Goal: Task Accomplishment & Management: Use online tool/utility

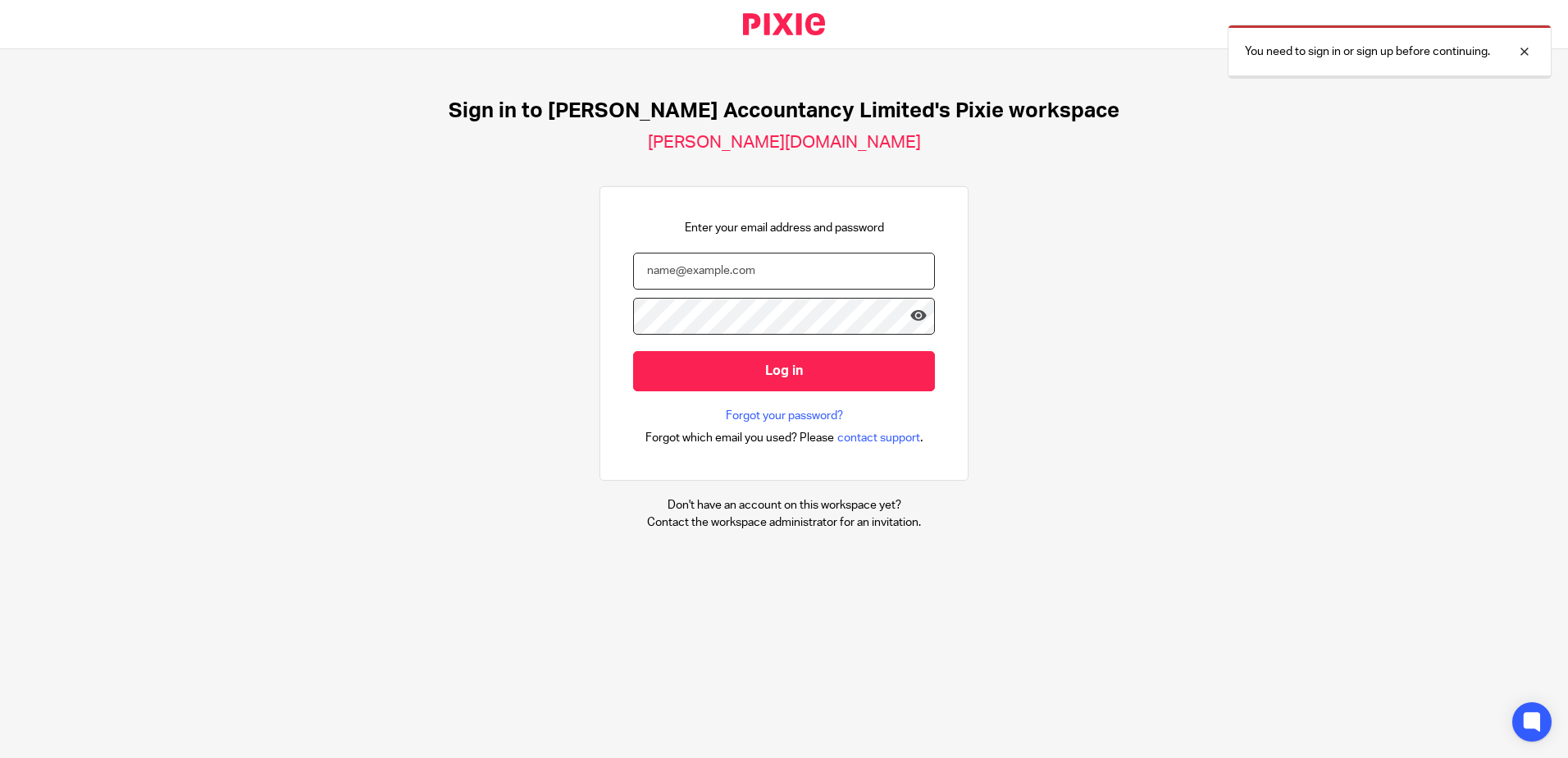
click at [694, 264] on input "email" at bounding box center [784, 271] width 302 height 37
type input "hannah@chatfieldaccountancy.co.uk"
click at [633, 351] on input "Log in" at bounding box center [784, 371] width 302 height 40
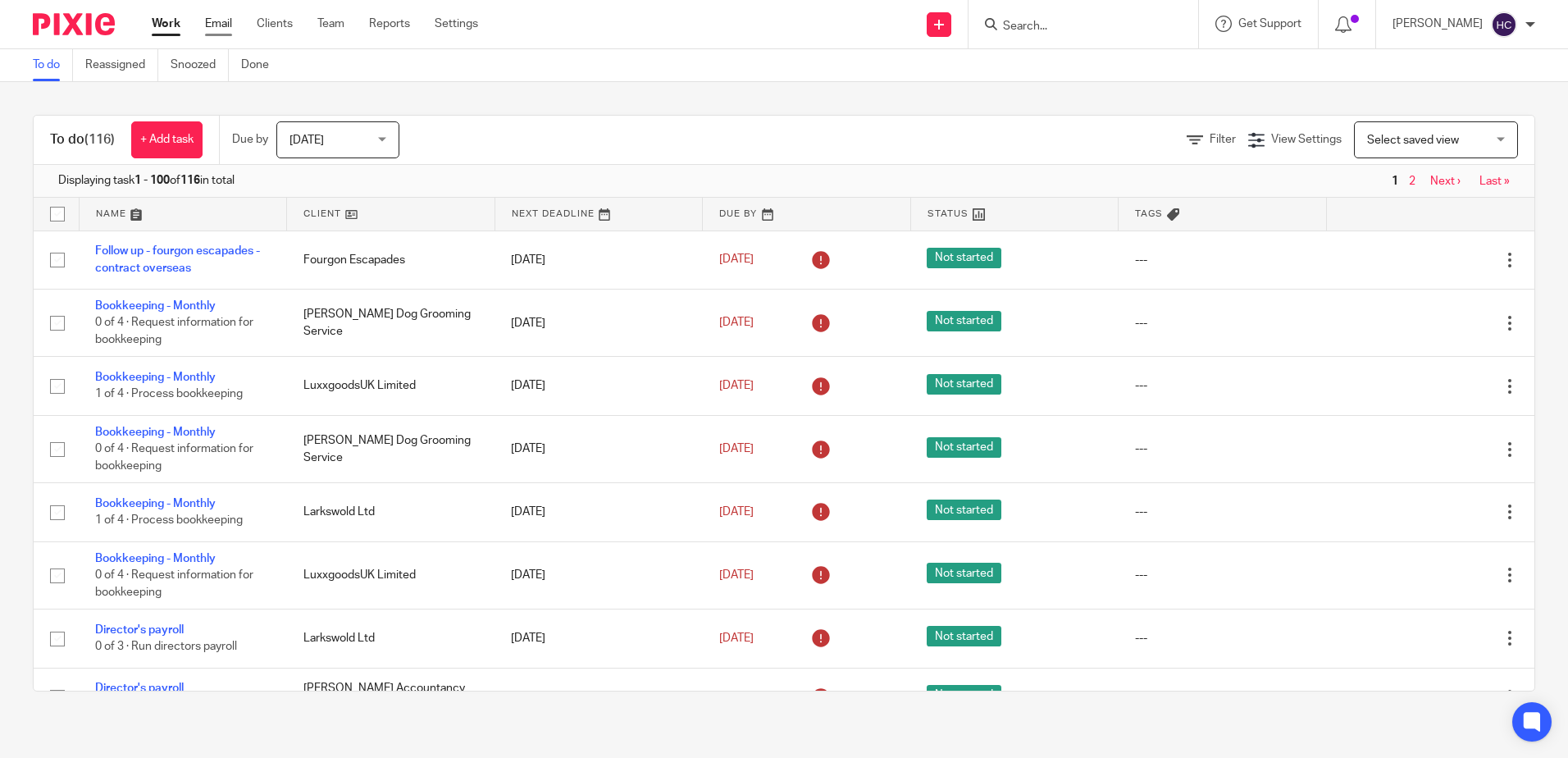
click at [218, 23] on link "Email" at bounding box center [218, 24] width 27 height 17
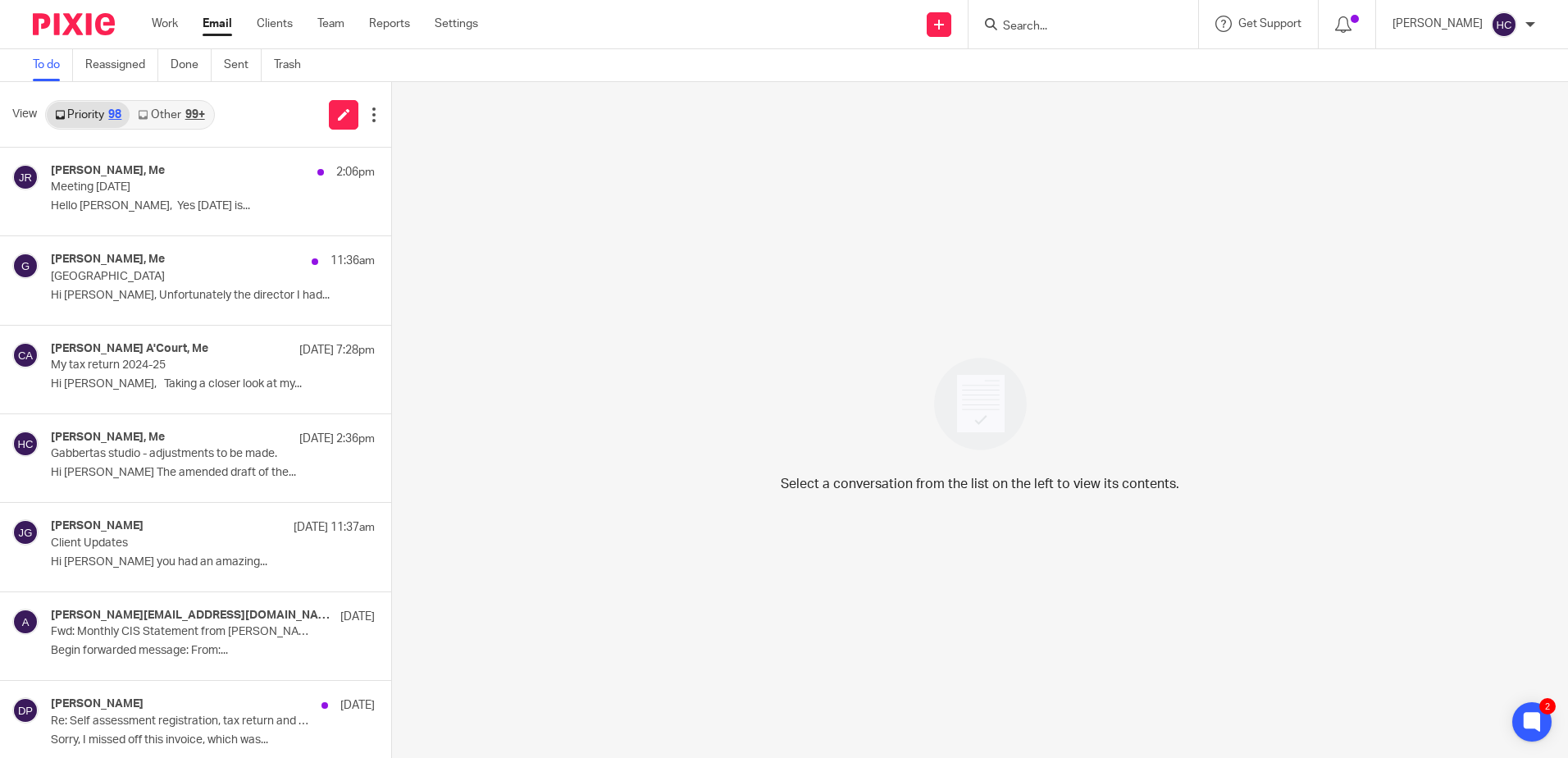
click at [168, 110] on link "Other 99+" at bounding box center [170, 114] width 83 height 26
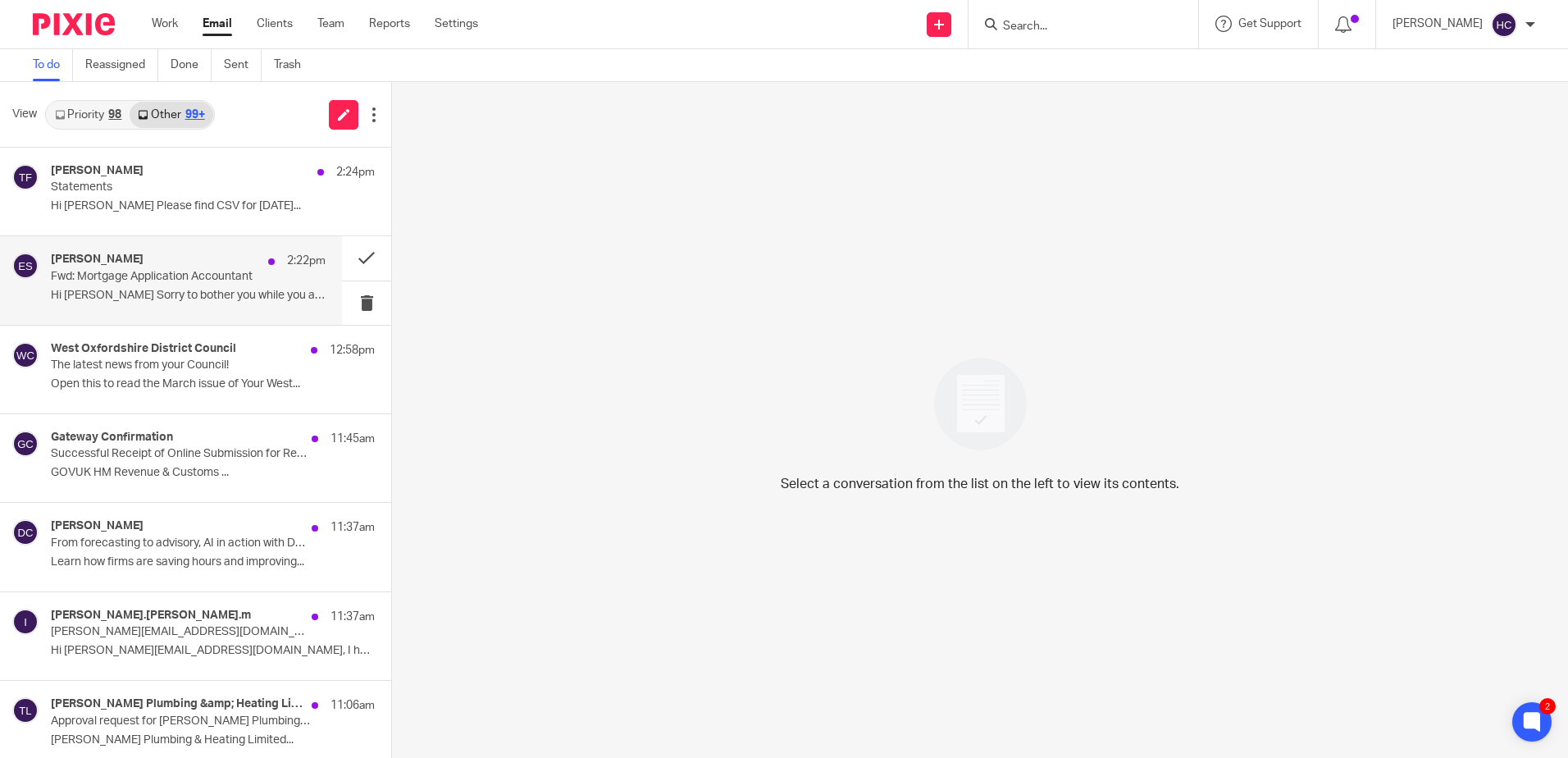
click at [169, 304] on div "Emma Skinner 2:22pm Fwd: Mortgage Application Accountant Hi Hannah Sorry to bot…" at bounding box center [188, 280] width 275 height 55
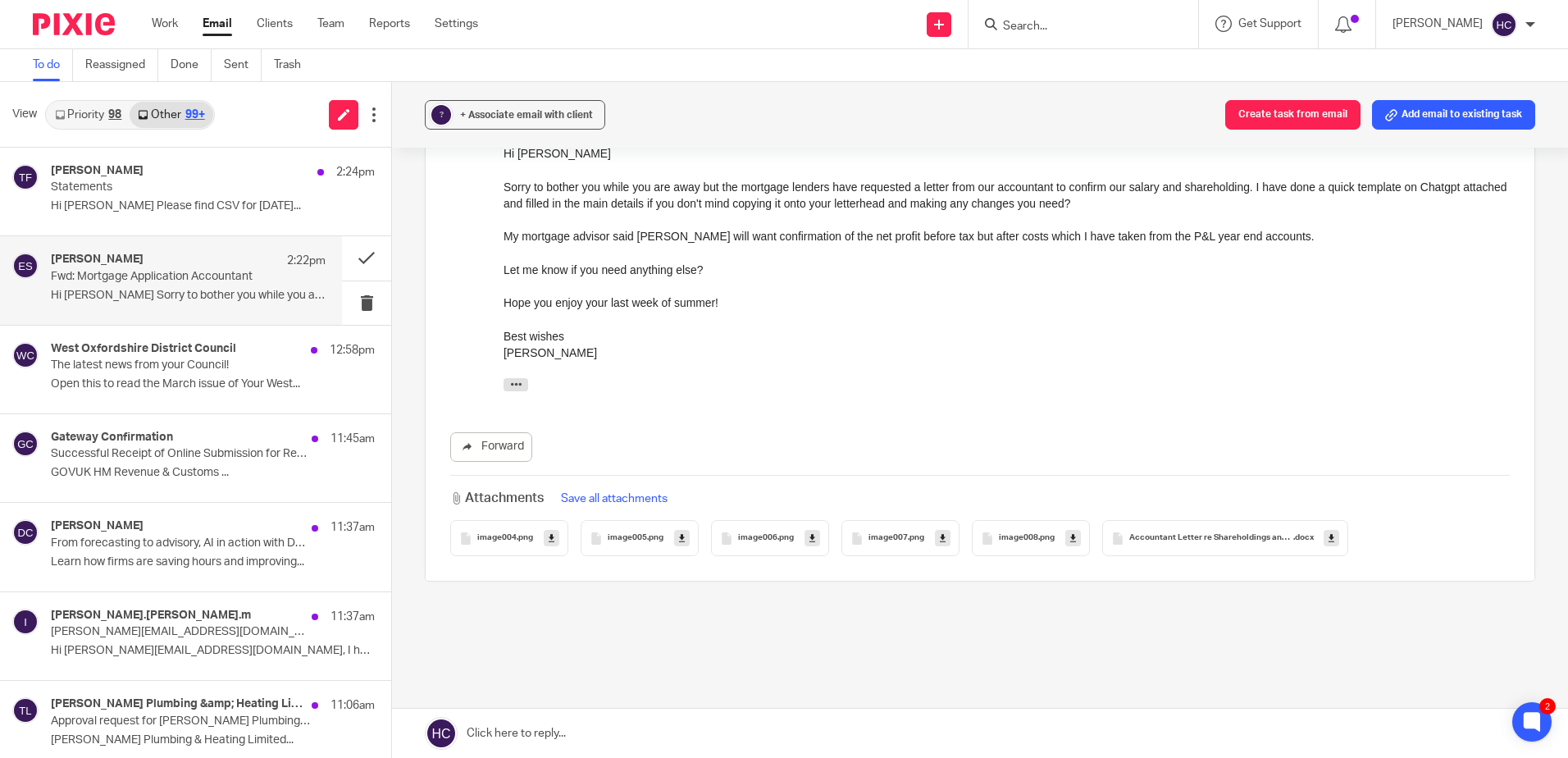
scroll to position [82, 0]
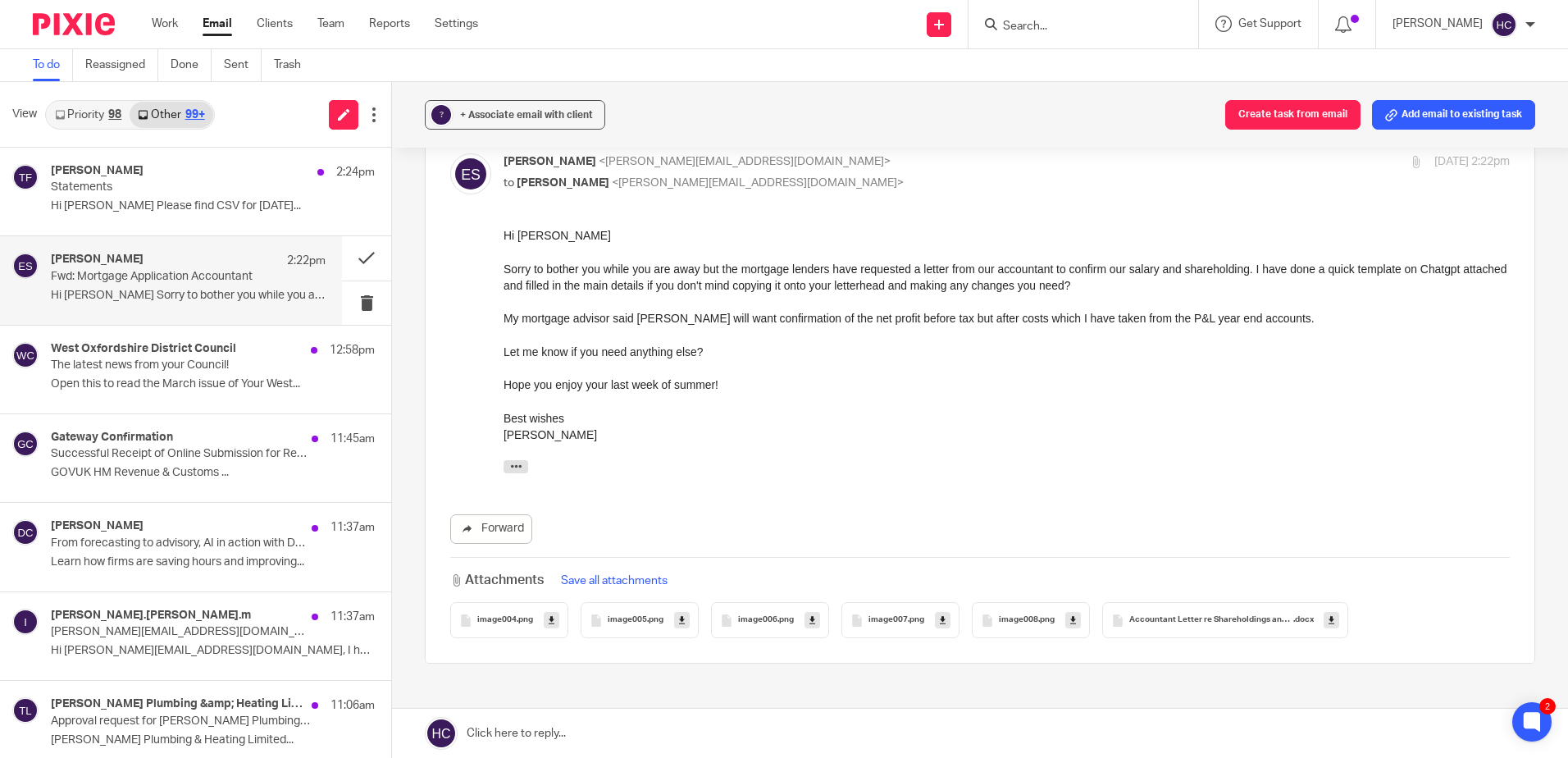
click at [1329, 620] on icon at bounding box center [1331, 620] width 6 height 13
click at [230, 158] on div "Tracy Faulkner 2:24pm Statements Hi Hannah Please find CSV for 1 May 2025..." at bounding box center [171, 191] width 342 height 88
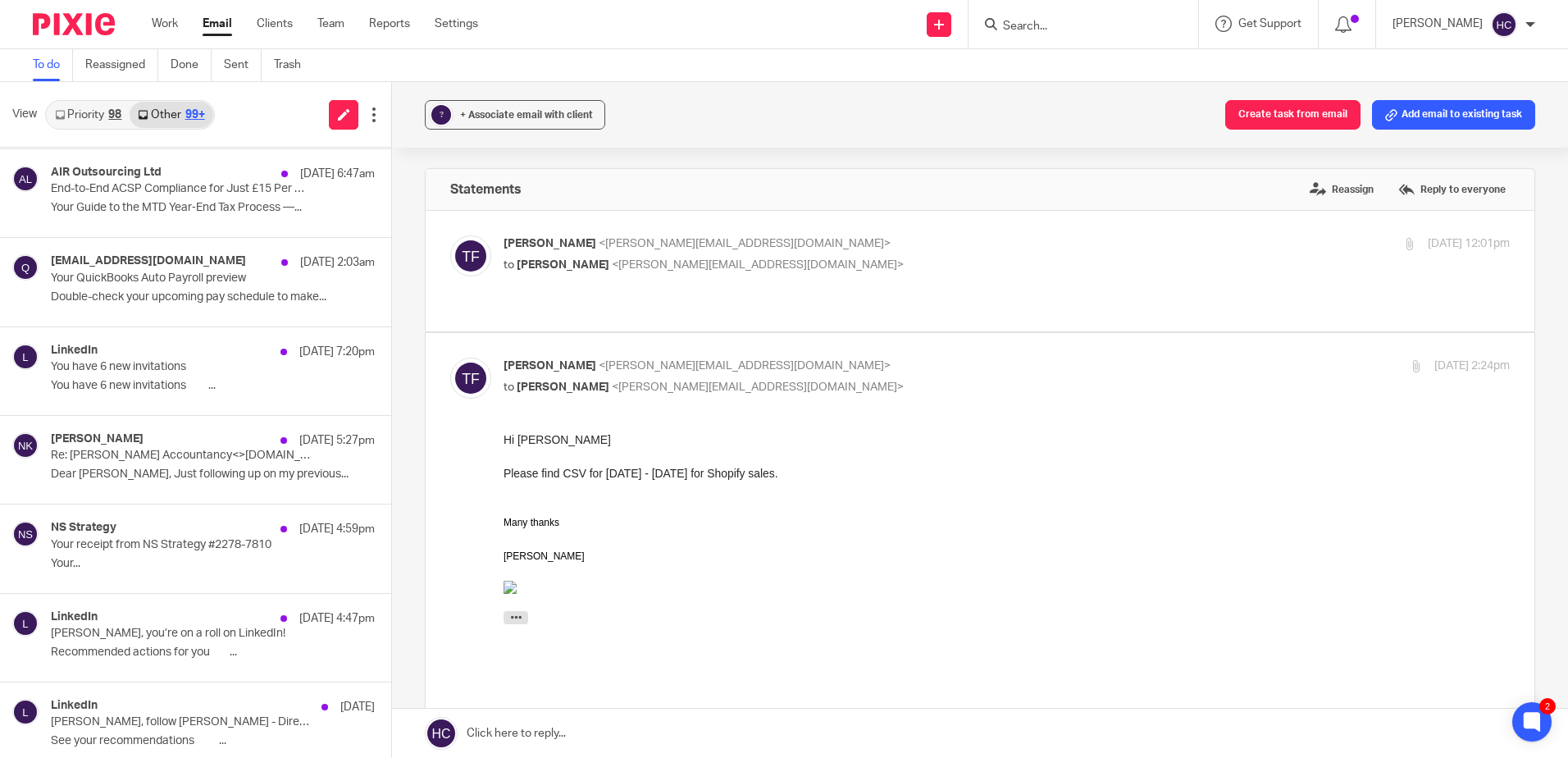
scroll to position [2954, 0]
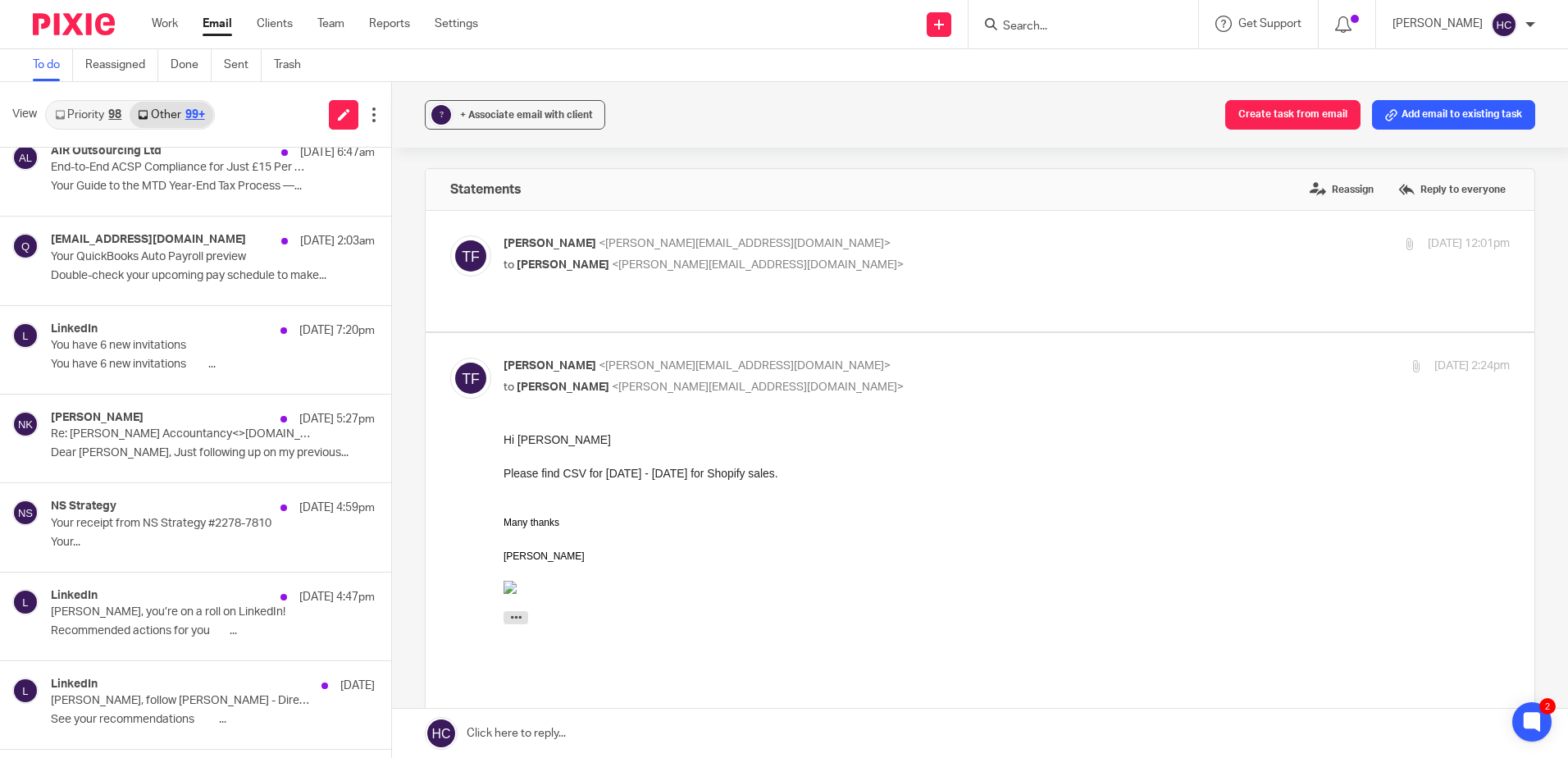
click at [115, 119] on div "98" at bounding box center [115, 115] width 13 height 12
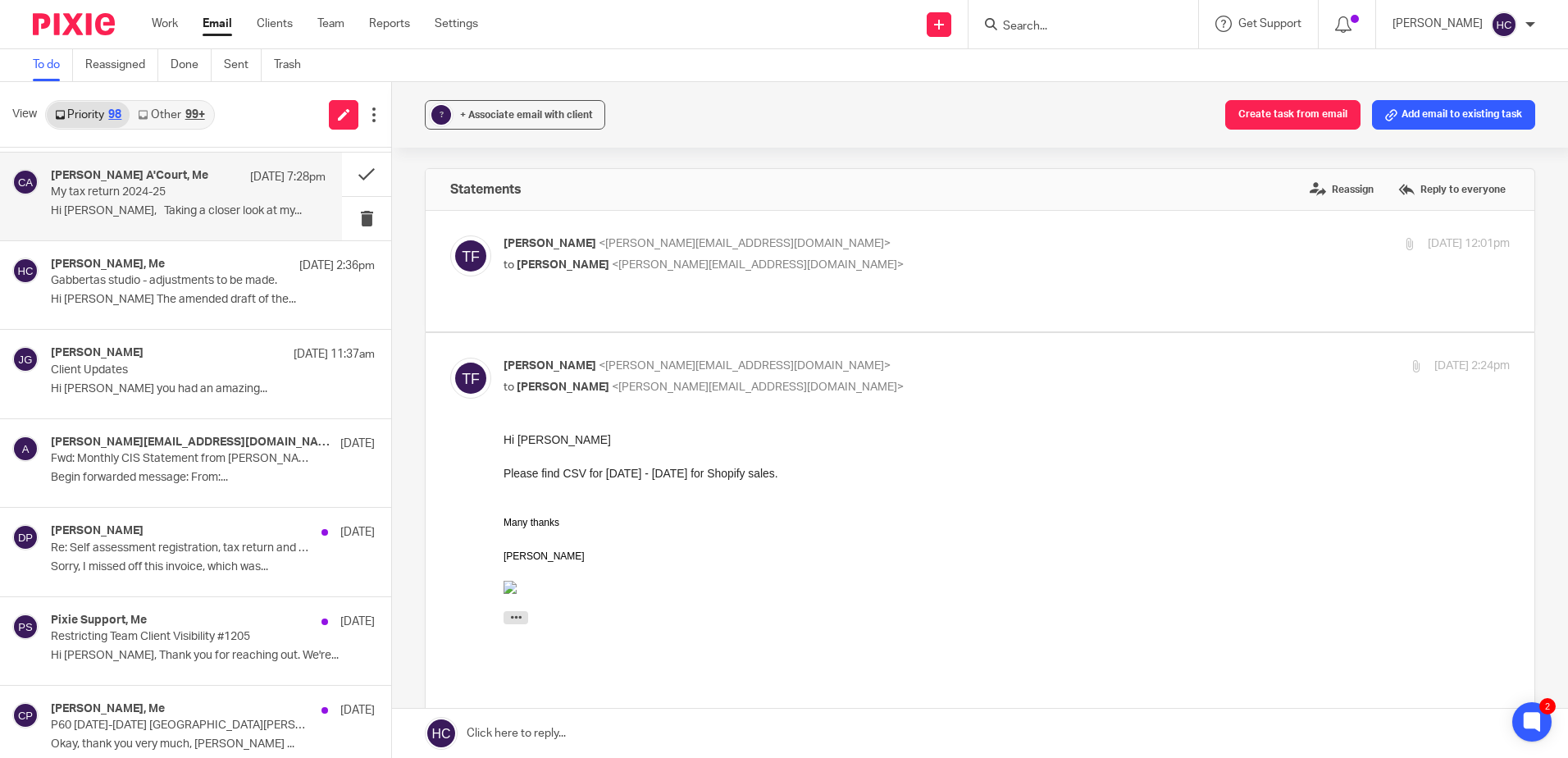
scroll to position [164, 0]
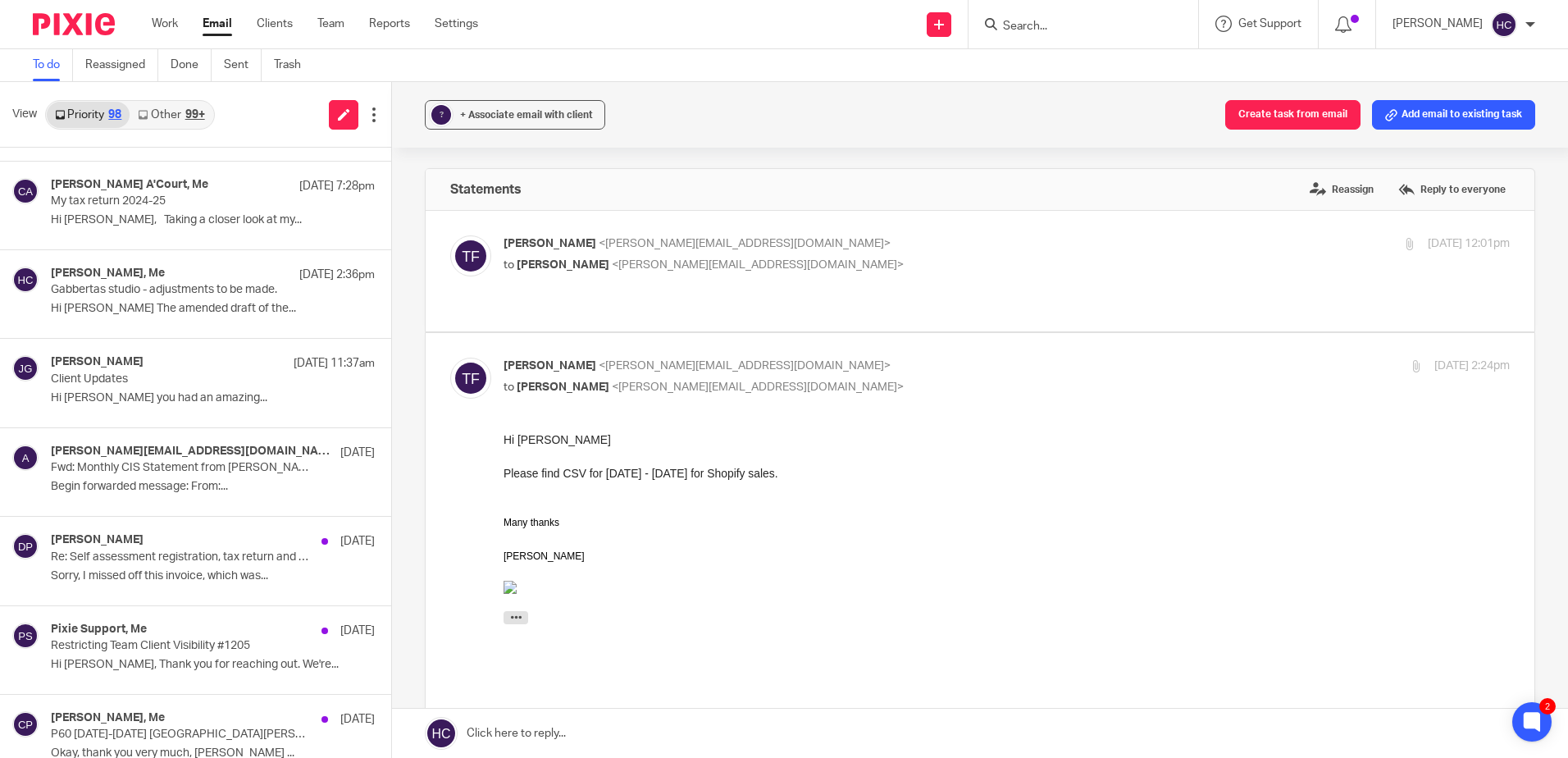
click at [1037, 22] on input "Search" at bounding box center [1075, 28] width 148 height 15
type input "cotsw"
click at [1078, 79] on link at bounding box center [1124, 70] width 253 height 38
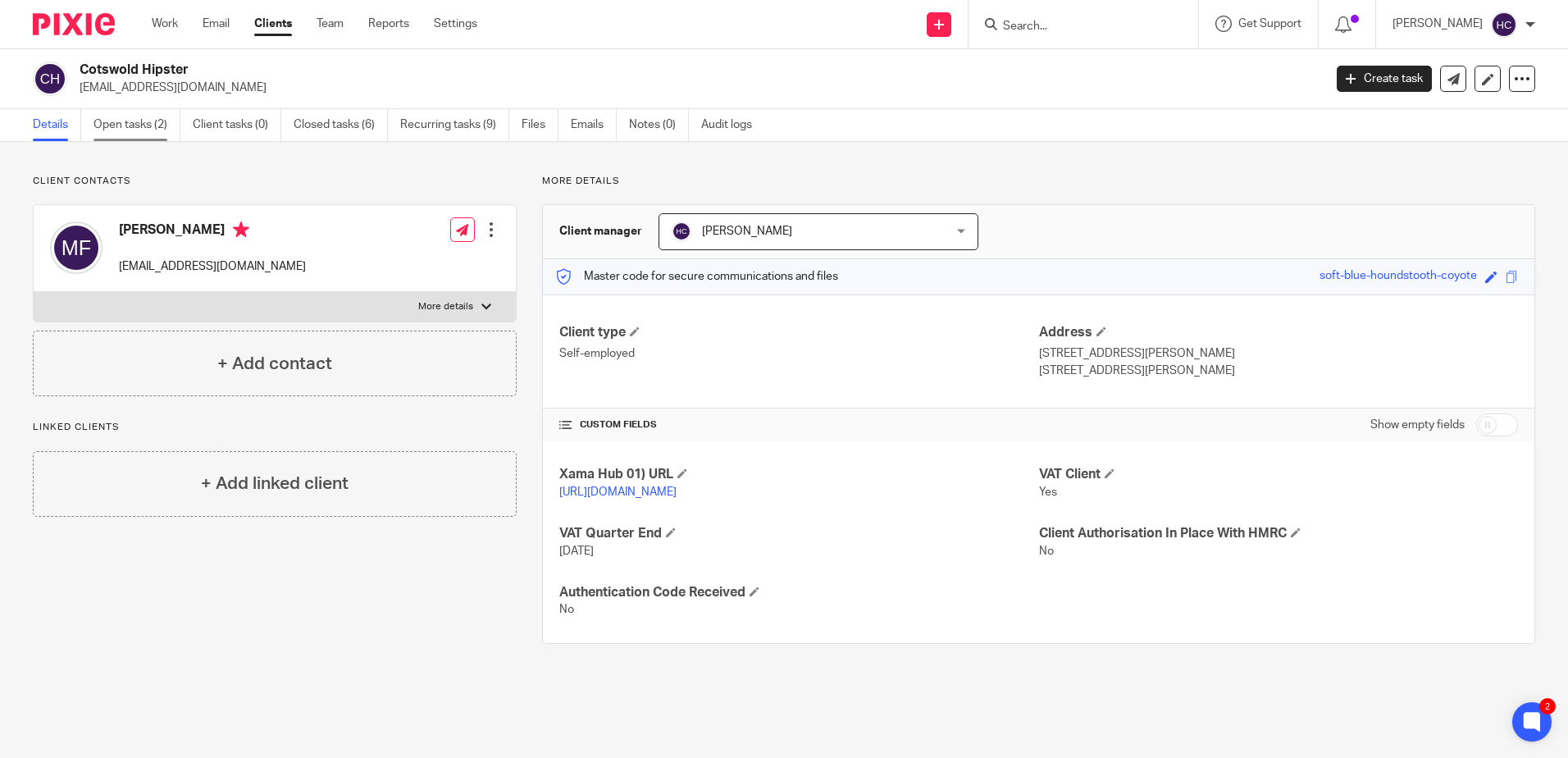
click at [125, 125] on link "Open tasks (2)" at bounding box center [137, 125] width 87 height 32
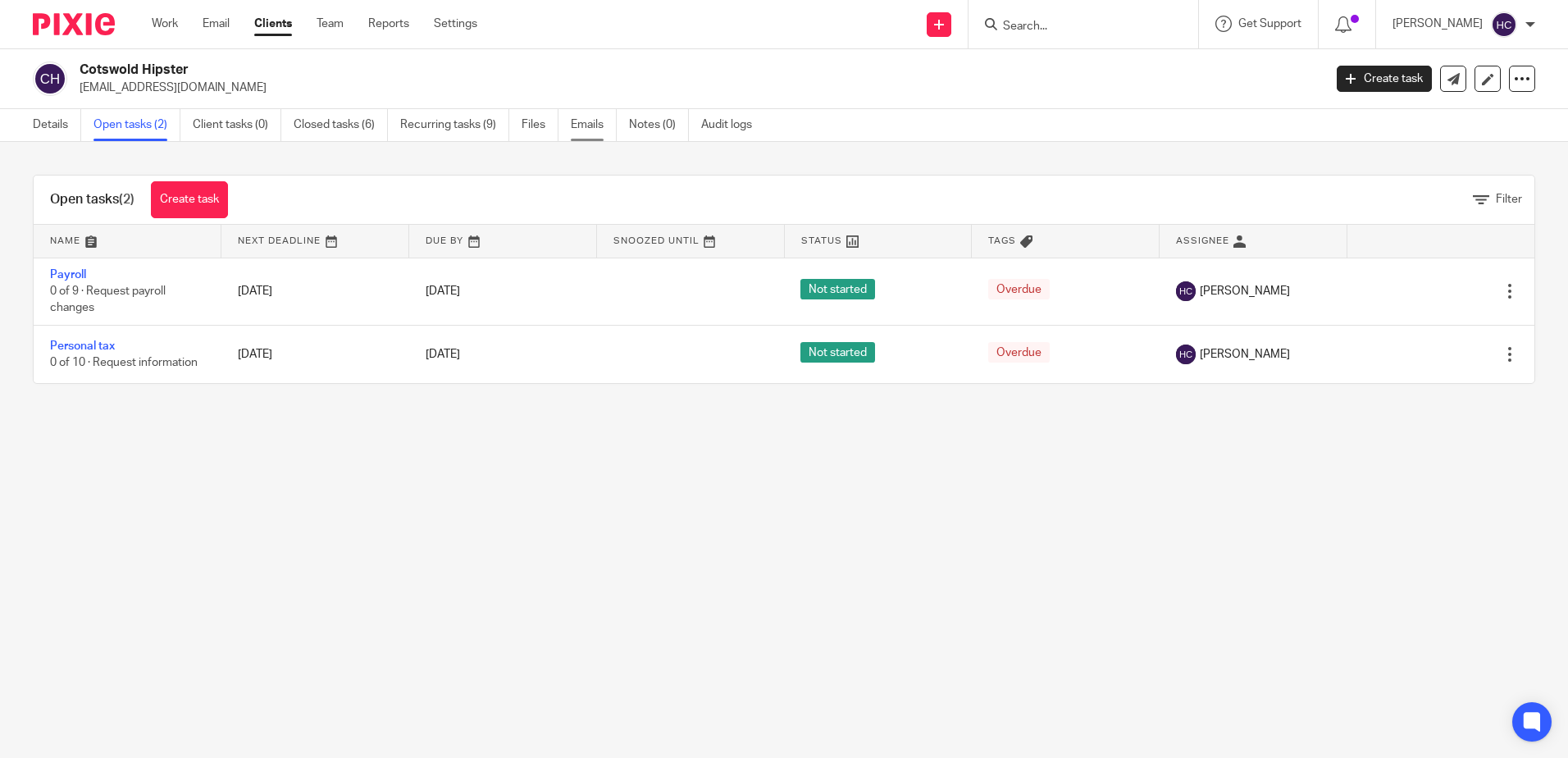
click at [600, 121] on link "Emails" at bounding box center [594, 125] width 46 height 32
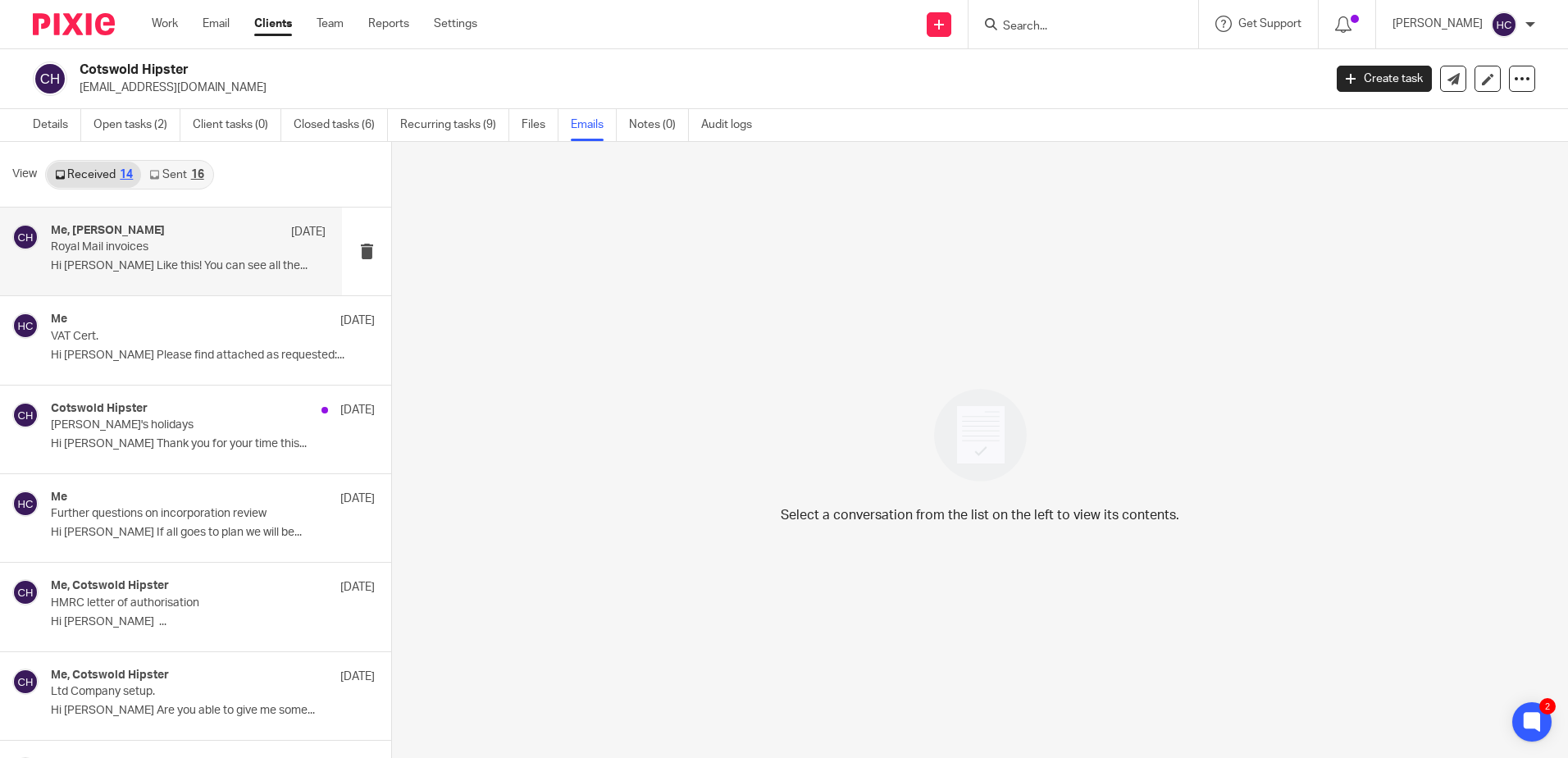
click at [215, 254] on p "Royal Mail invoices" at bounding box center [161, 247] width 220 height 14
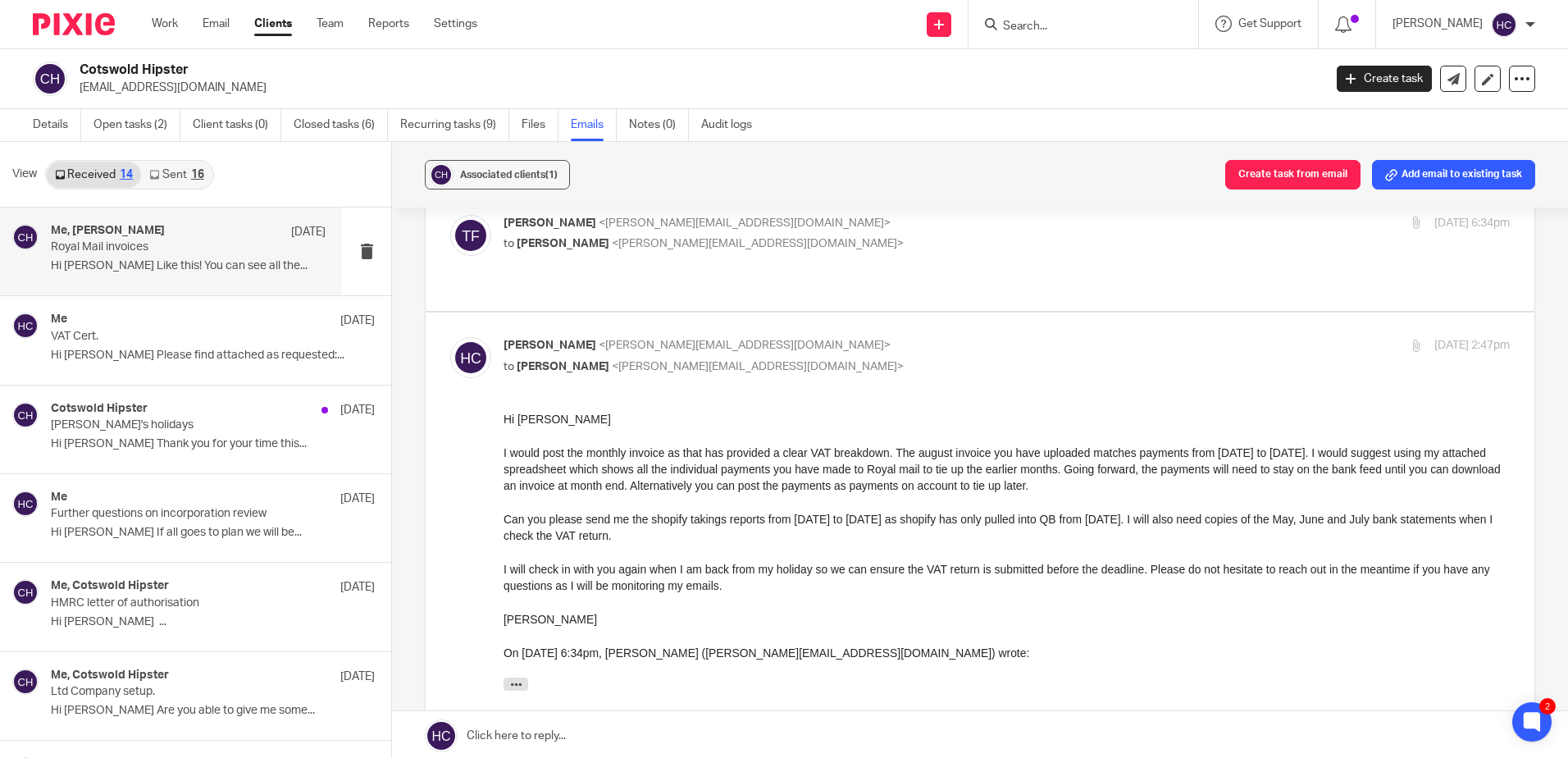
scroll to position [329, 0]
click at [184, 176] on link "Sent 16" at bounding box center [176, 174] width 71 height 26
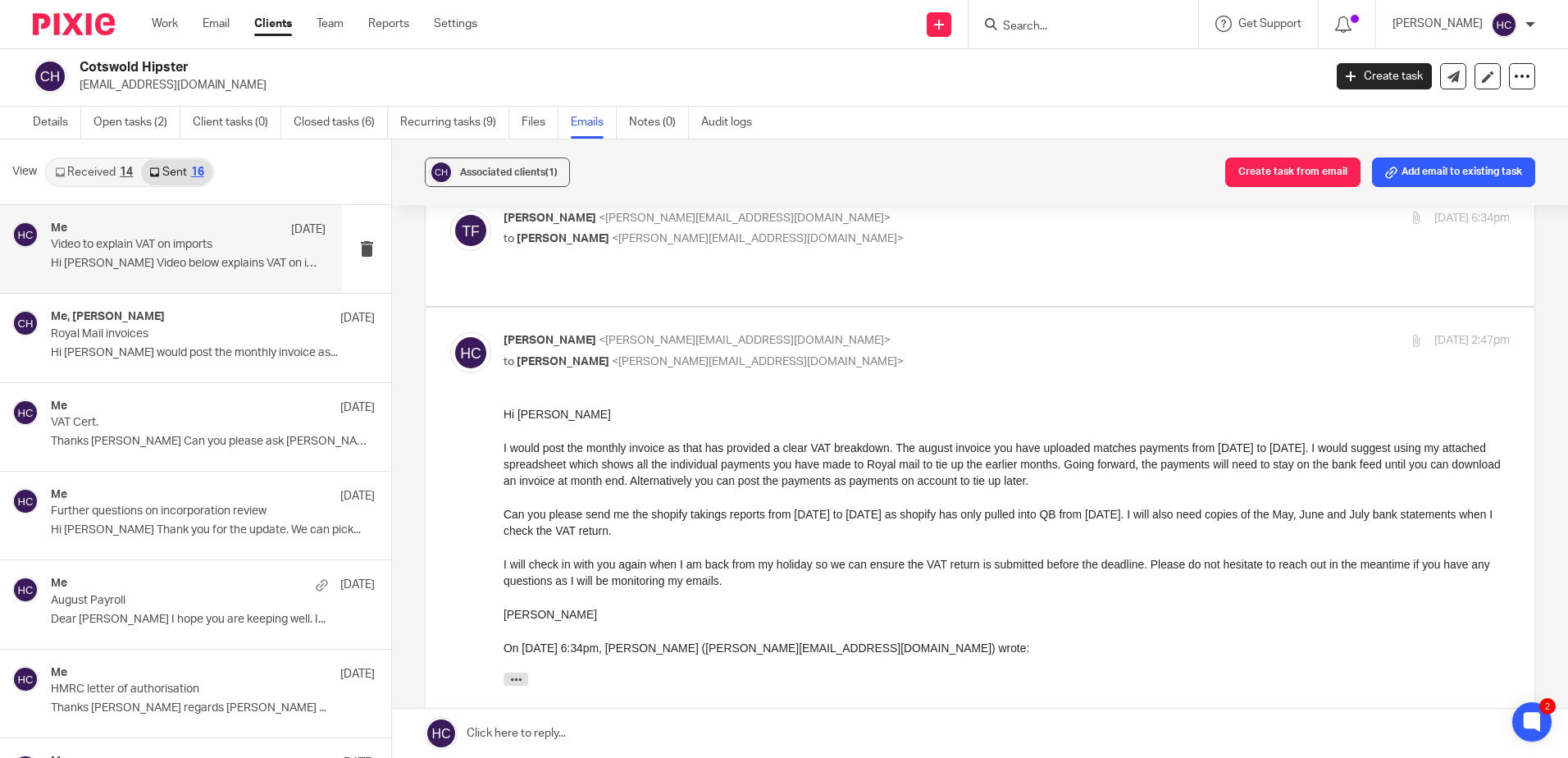
click at [209, 239] on p "Video to explain VAT on imports" at bounding box center [161, 244] width 220 height 14
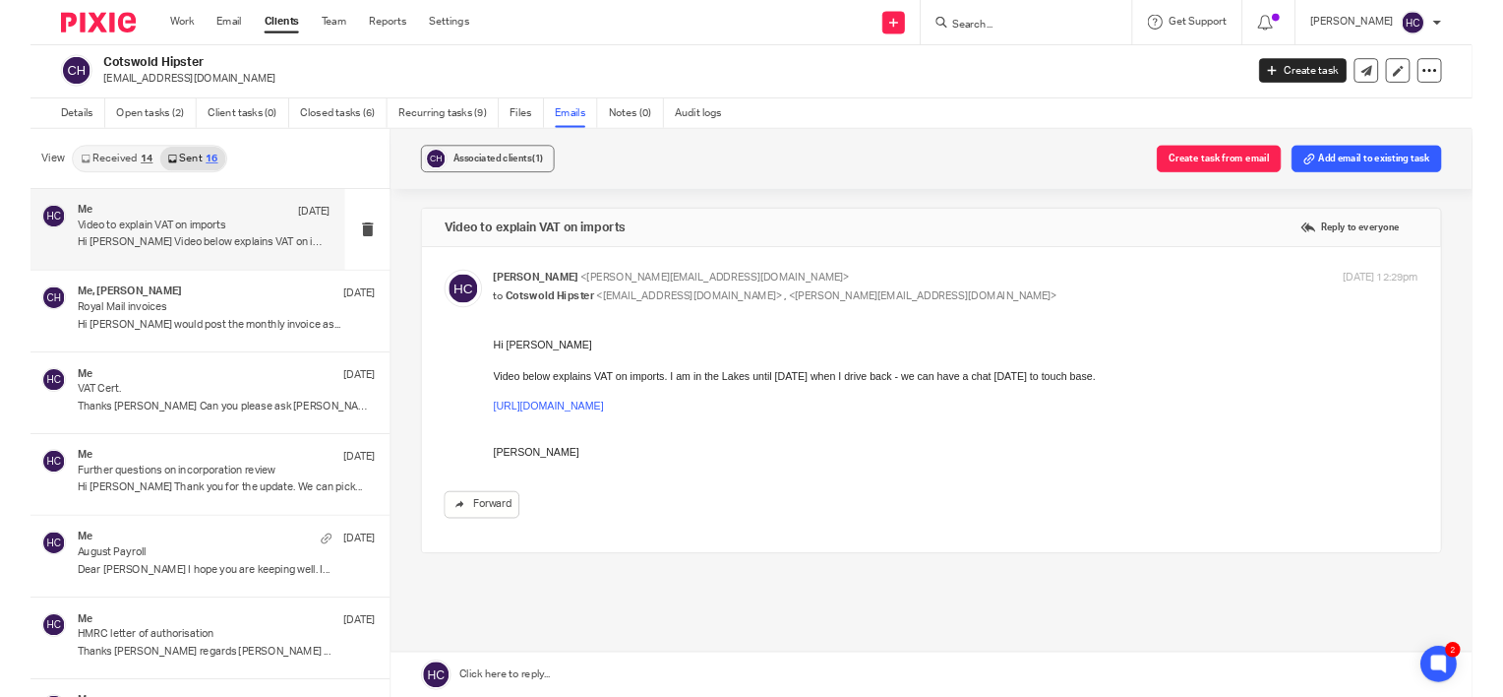
scroll to position [0, 0]
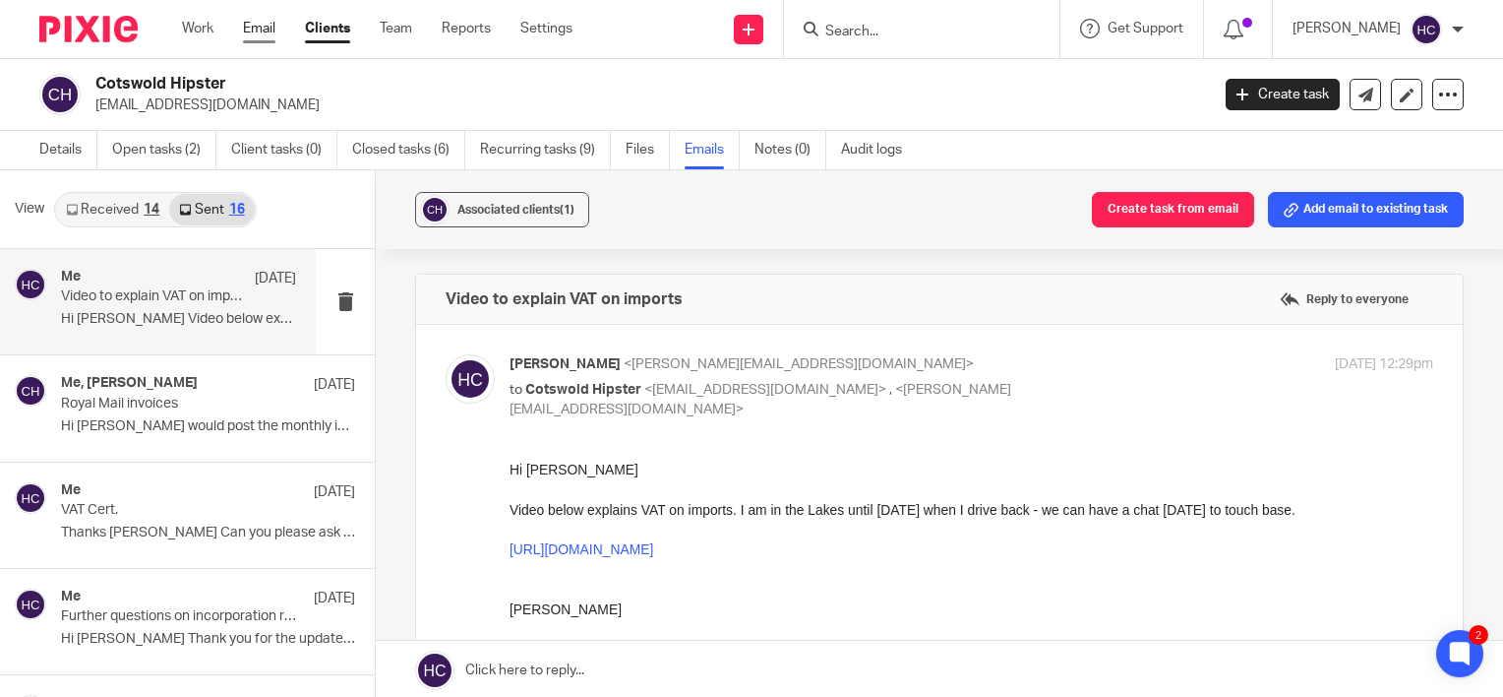
click at [268, 26] on link "Email" at bounding box center [259, 29] width 32 height 20
